Goal: Navigation & Orientation: Find specific page/section

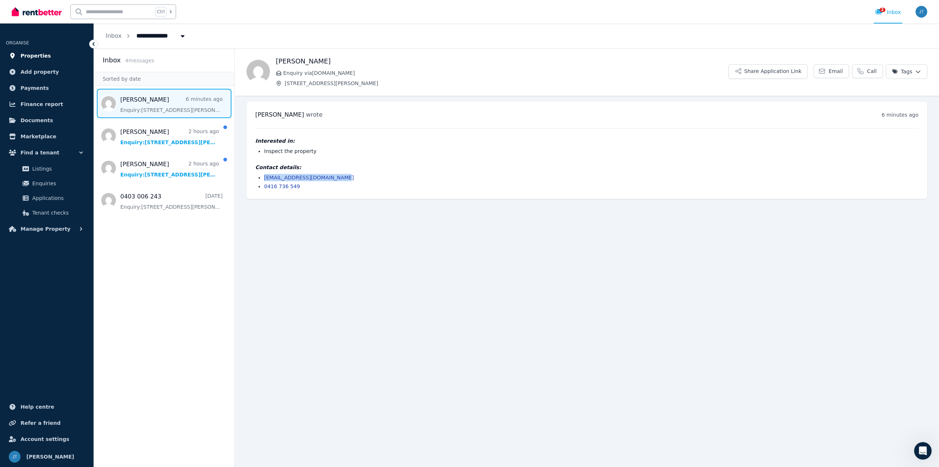
click at [46, 54] on span "Properties" at bounding box center [36, 55] width 30 height 9
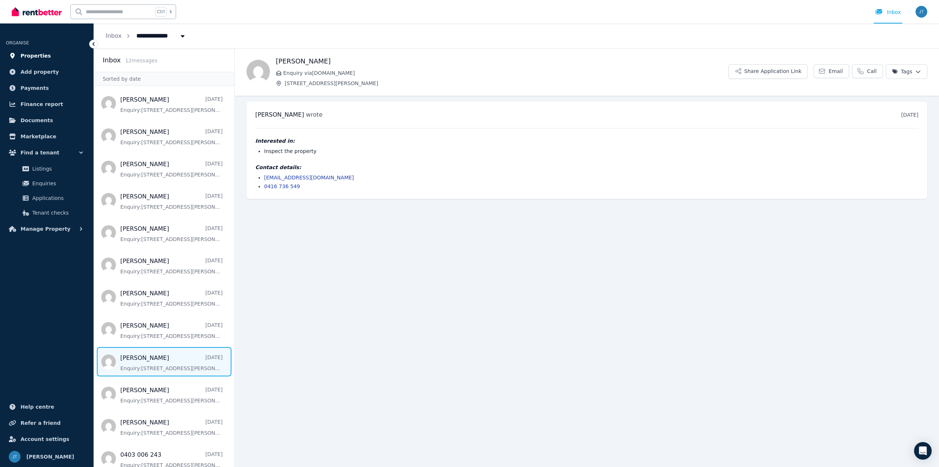
click at [32, 59] on span "Properties" at bounding box center [36, 55] width 30 height 9
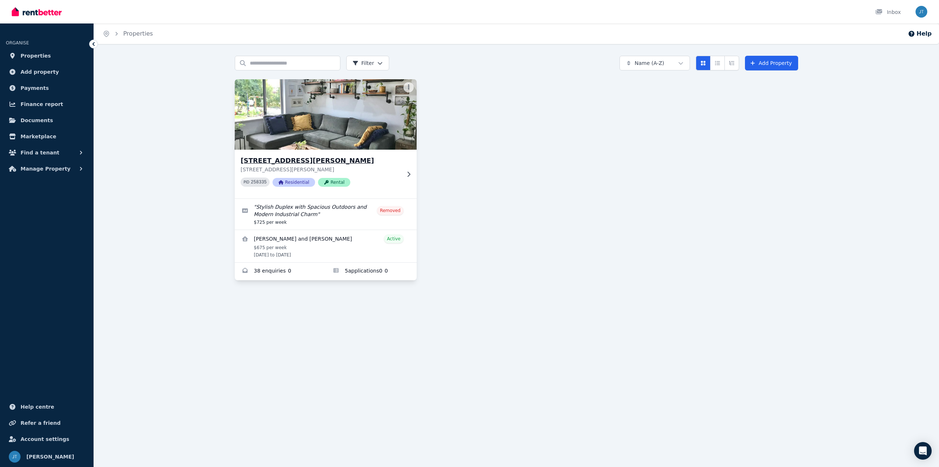
click at [301, 129] on img at bounding box center [325, 114] width 191 height 74
